Goal: Check status

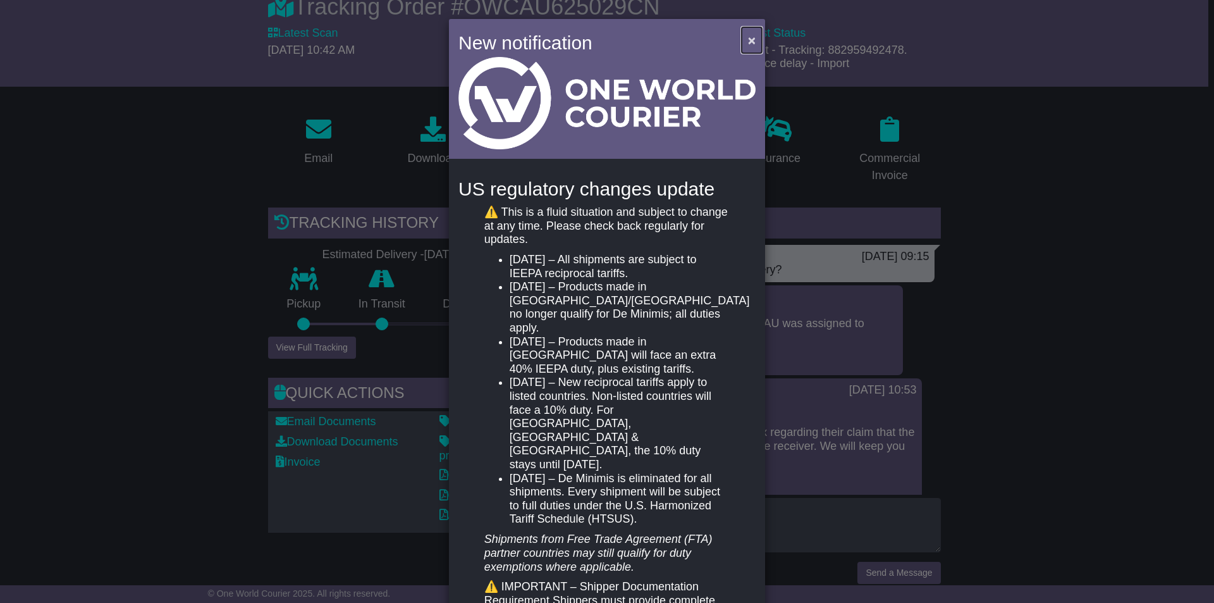
click at [748, 37] on span "×" at bounding box center [752, 40] width 8 height 15
click at [743, 37] on button "×" at bounding box center [752, 40] width 20 height 26
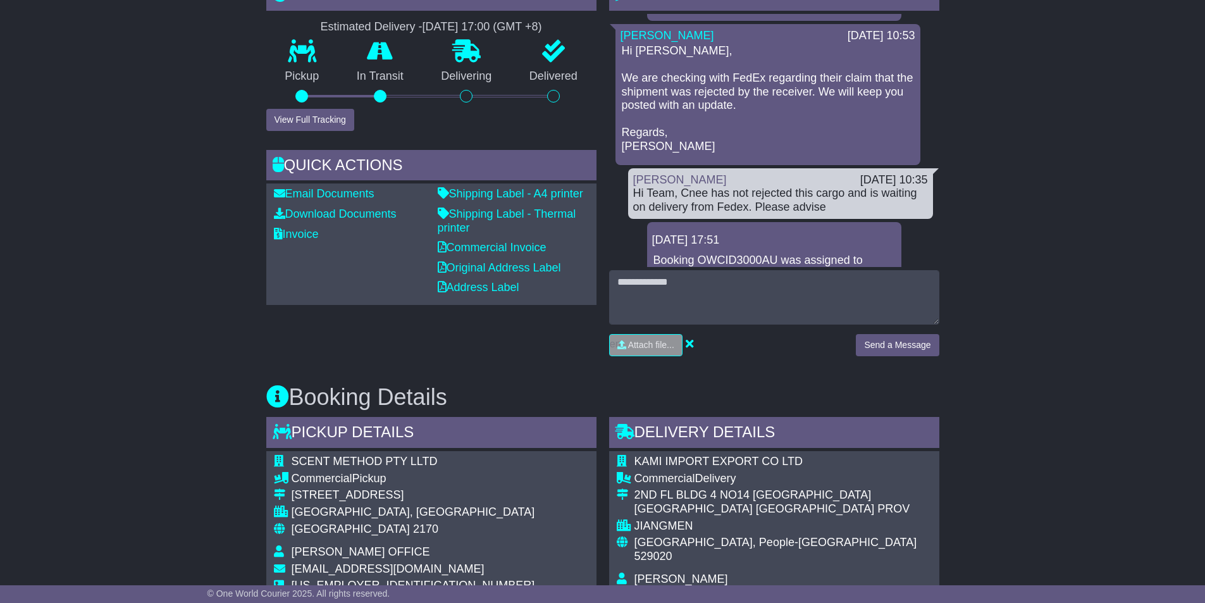
scroll to position [101, 0]
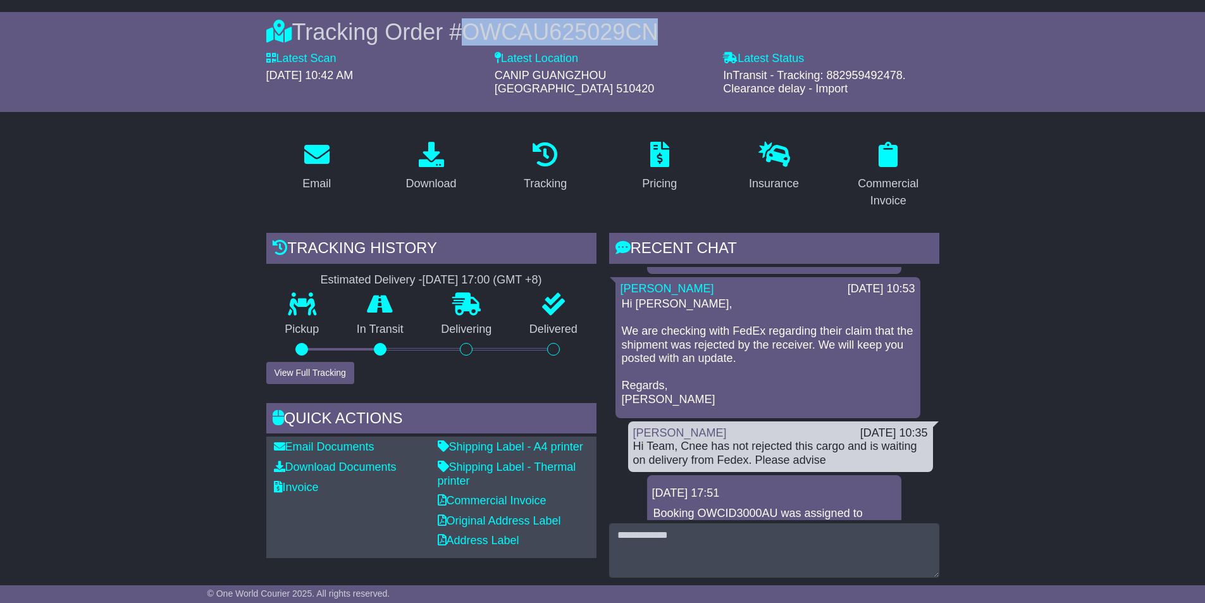
drag, startPoint x: 628, startPoint y: 32, endPoint x: 476, endPoint y: 35, distance: 152.5
click at [473, 37] on span "OWCAU625029CN" at bounding box center [560, 32] width 196 height 26
copy span "OWCAU625029CN"
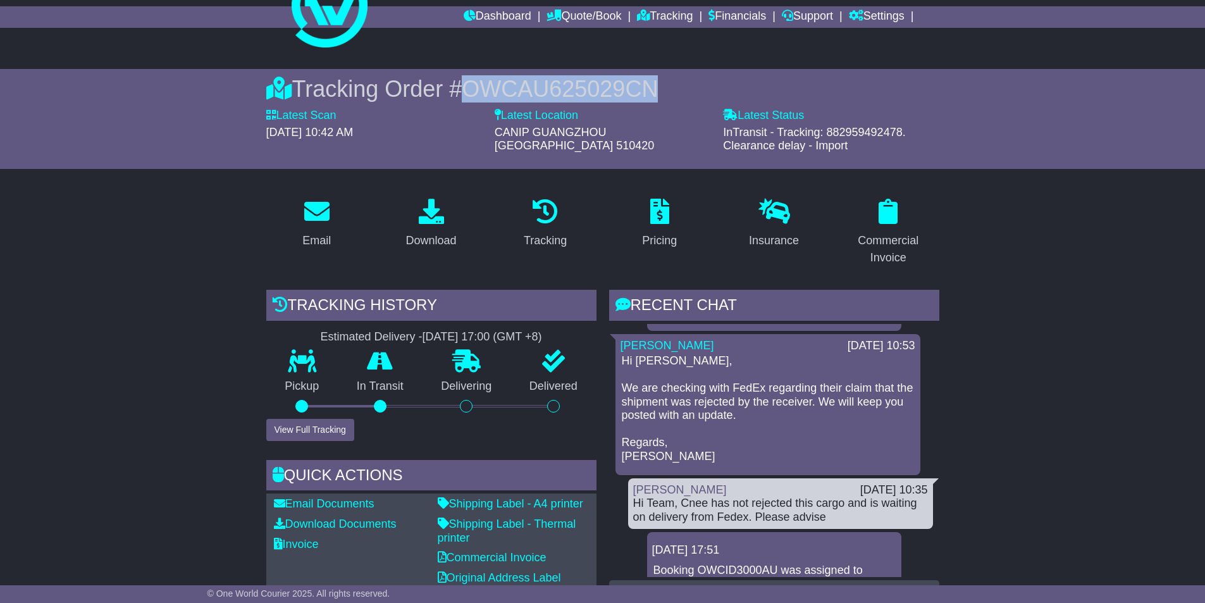
scroll to position [0, 0]
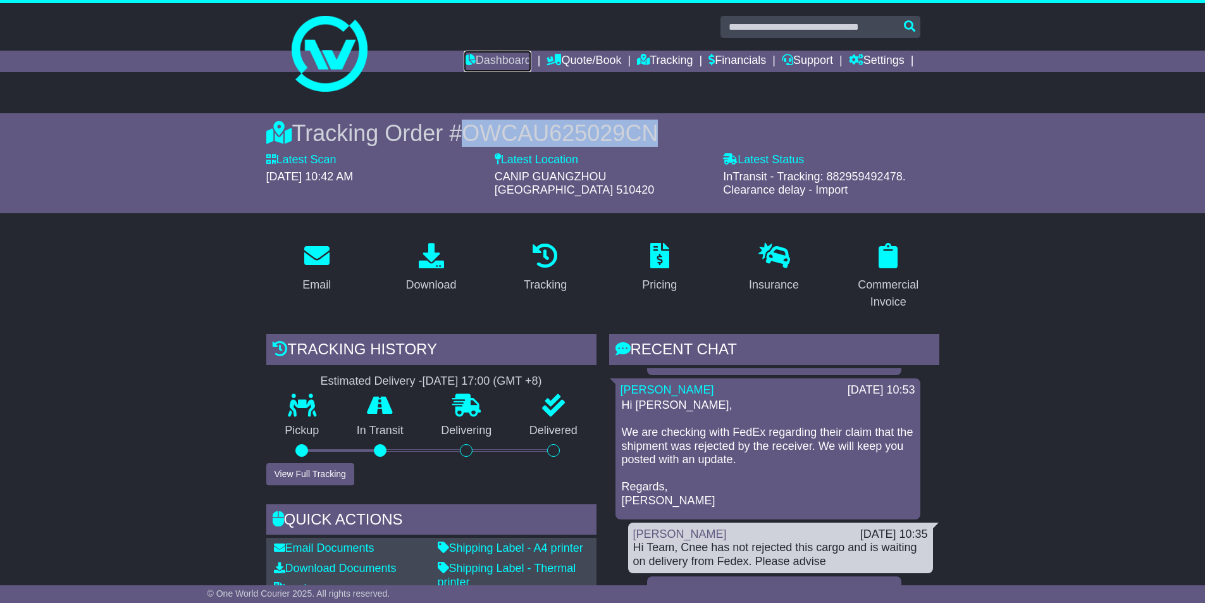
click at [481, 60] on link "Dashboard" at bounding box center [498, 62] width 68 height 22
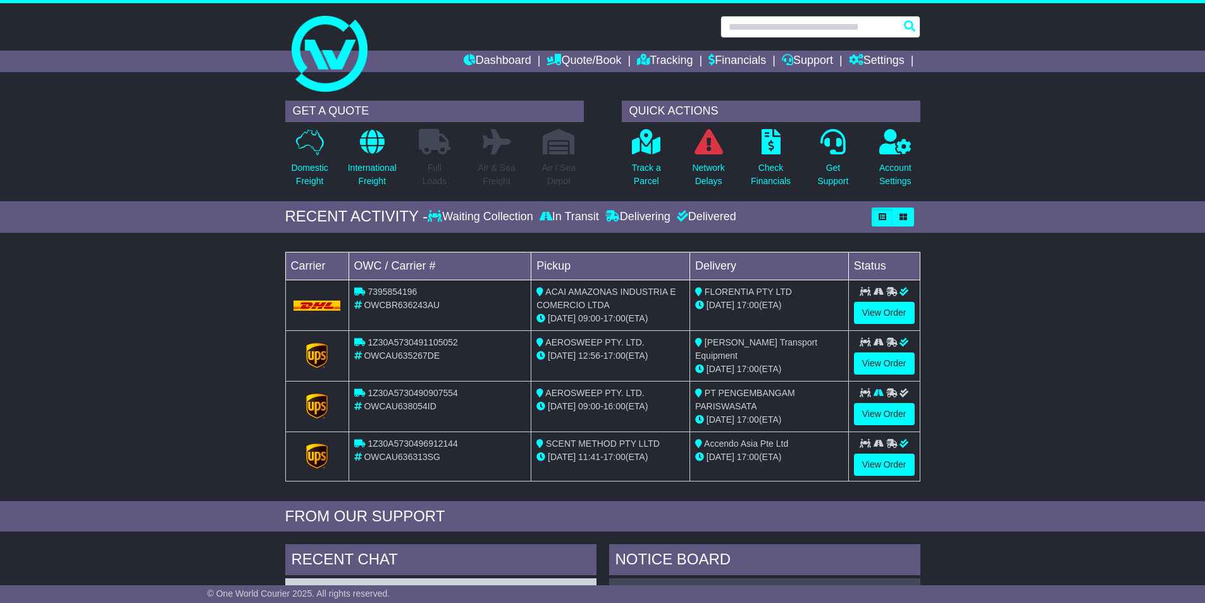
click at [734, 27] on input "text" at bounding box center [820, 27] width 200 height 22
paste input "**********"
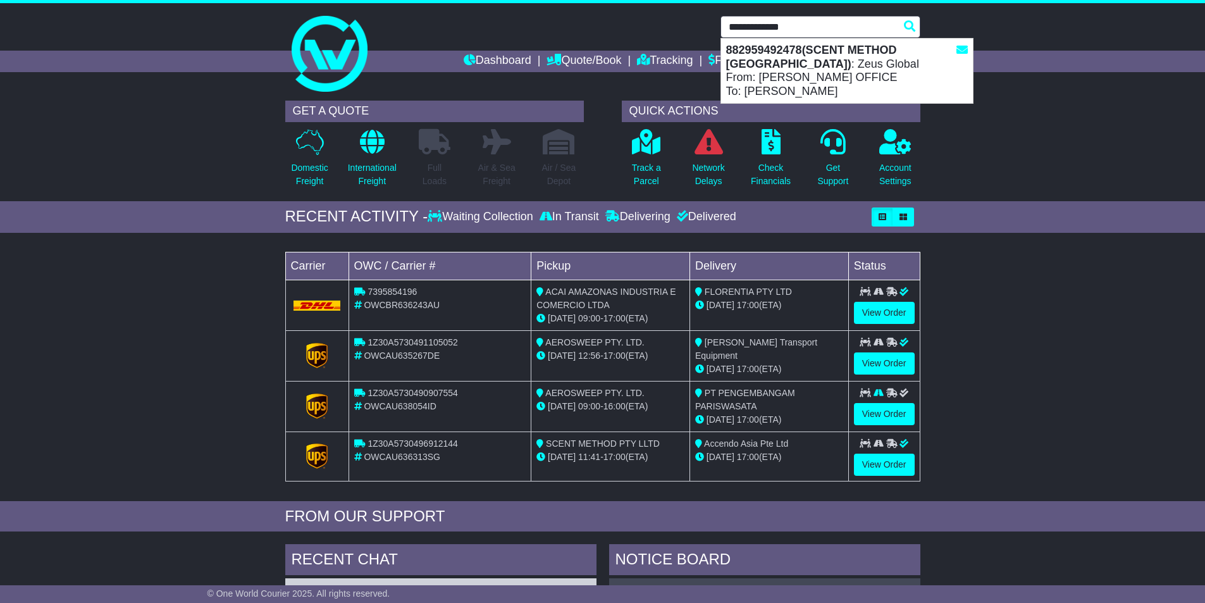
click at [744, 60] on div "882959492478(SCENT METHOD CHINA) : Zeus Global From: JONATHAN OFFICE To: AMY" at bounding box center [847, 71] width 252 height 65
type input "**********"
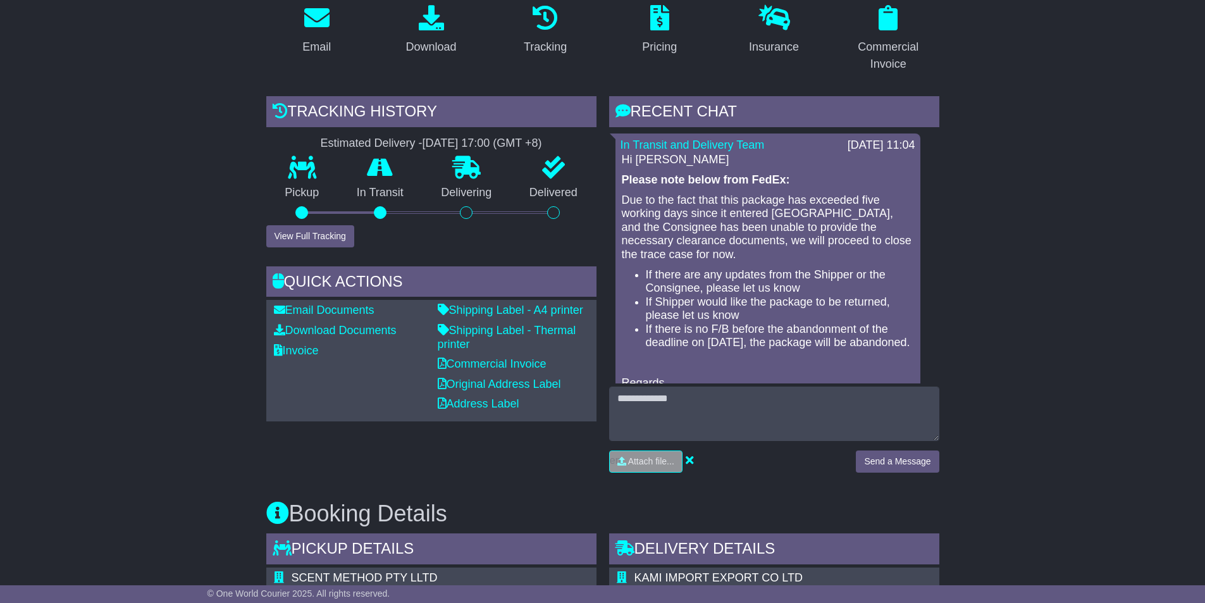
scroll to position [253, 0]
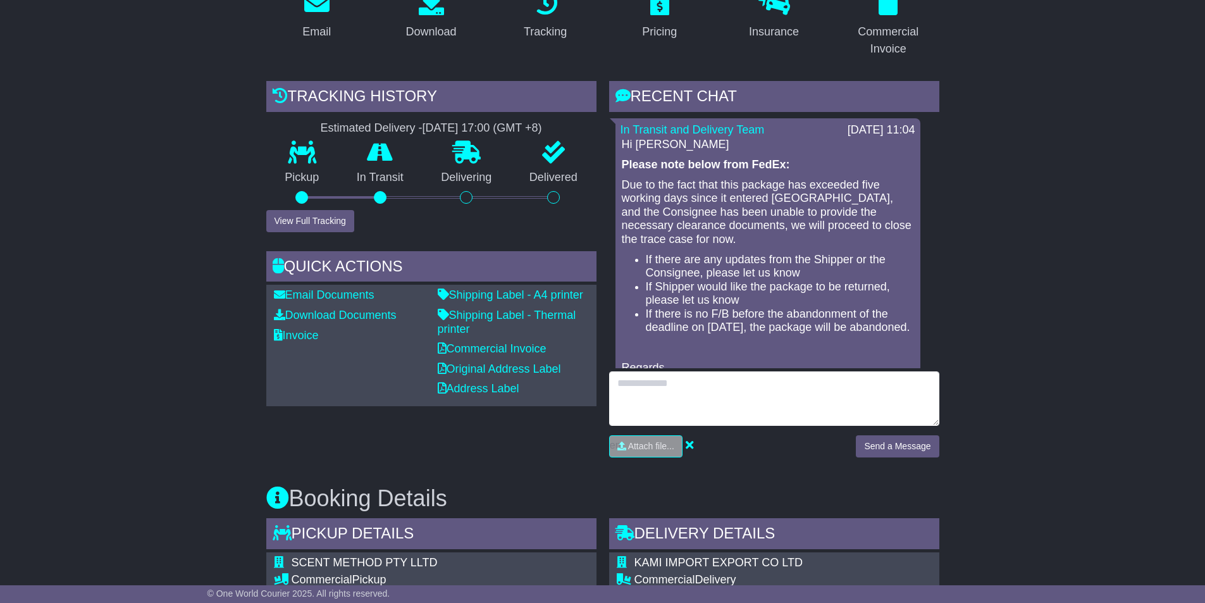
click at [633, 373] on textarea at bounding box center [774, 398] width 330 height 54
type textarea "**********"
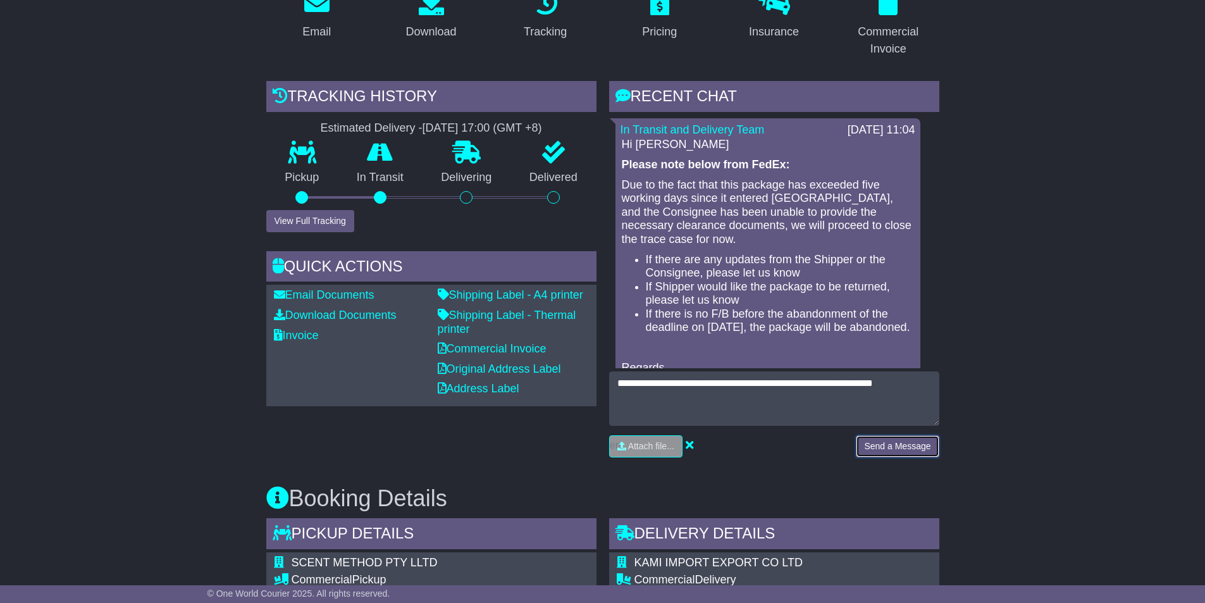
click at [887, 435] on button "Send a Message" at bounding box center [897, 446] width 83 height 22
